Goal: Information Seeking & Learning: Learn about a topic

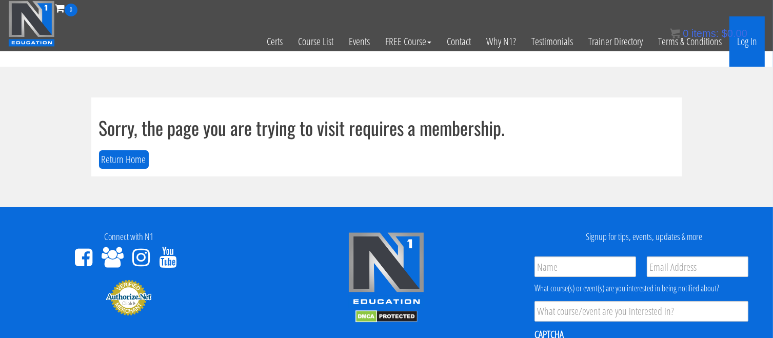
click at [744, 47] on link "Log In" at bounding box center [747, 41] width 35 height 50
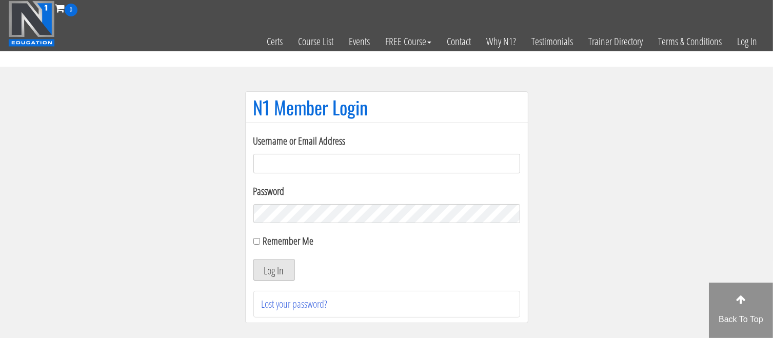
type input "Meghna.25898@gmail.com"
click at [277, 270] on button "Log In" at bounding box center [275, 270] width 42 height 22
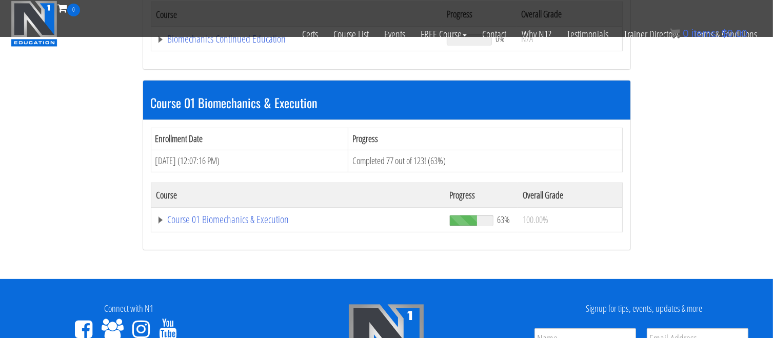
scroll to position [254, 0]
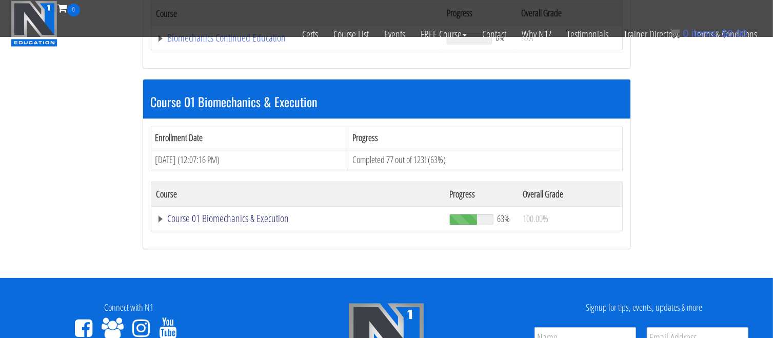
click at [261, 215] on link "Course 01 Biomechanics & Execution" at bounding box center [298, 219] width 283 height 10
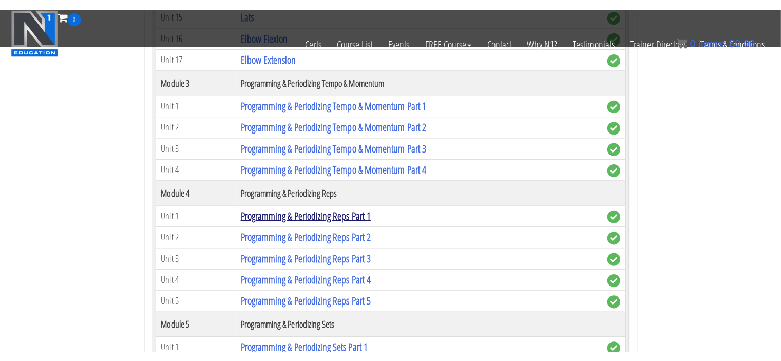
scroll to position [1023, 0]
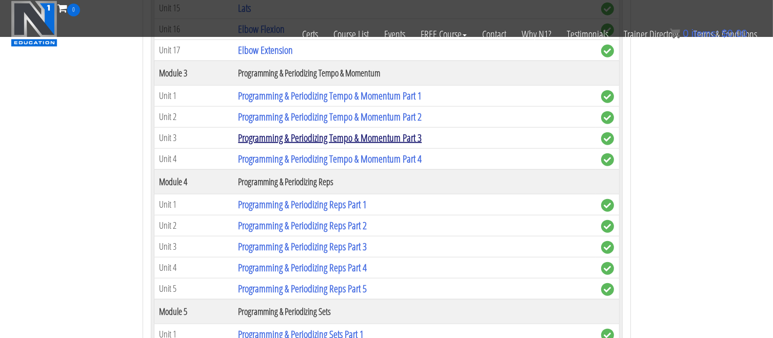
click at [335, 137] on link "Programming & Periodizing Tempo & Momentum Part 3" at bounding box center [330, 138] width 184 height 14
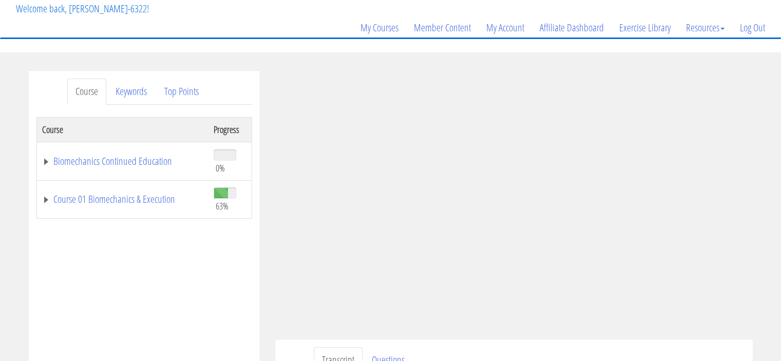
scroll to position [69, 0]
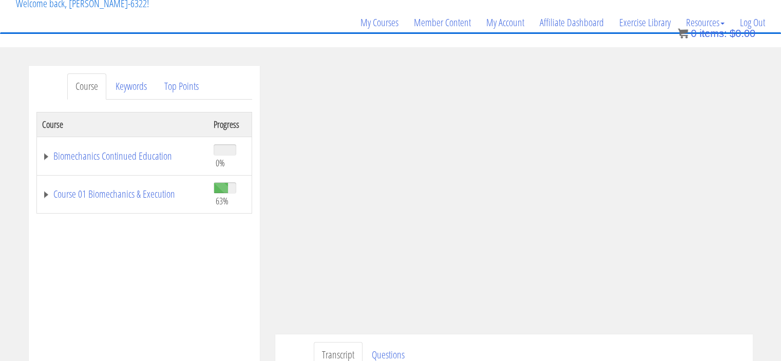
click at [775, 305] on div "Course Keywords Top Points Course Progress Biomechanics Continued Education 0% …" at bounding box center [390, 356] width 781 height 580
